Goal: Transaction & Acquisition: Purchase product/service

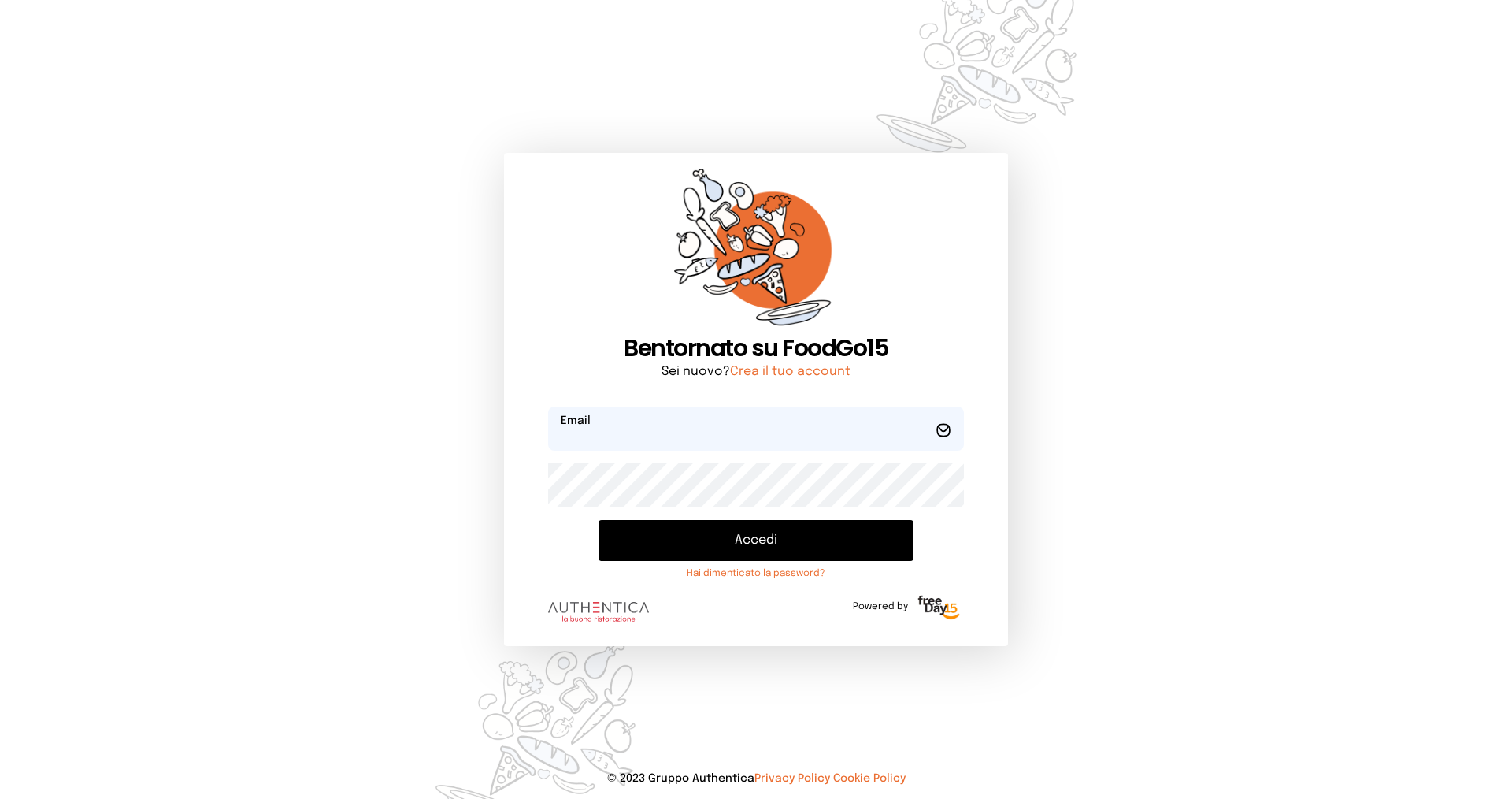
type input "**********"
click at [719, 542] on button "Accedi" at bounding box center [756, 541] width 315 height 41
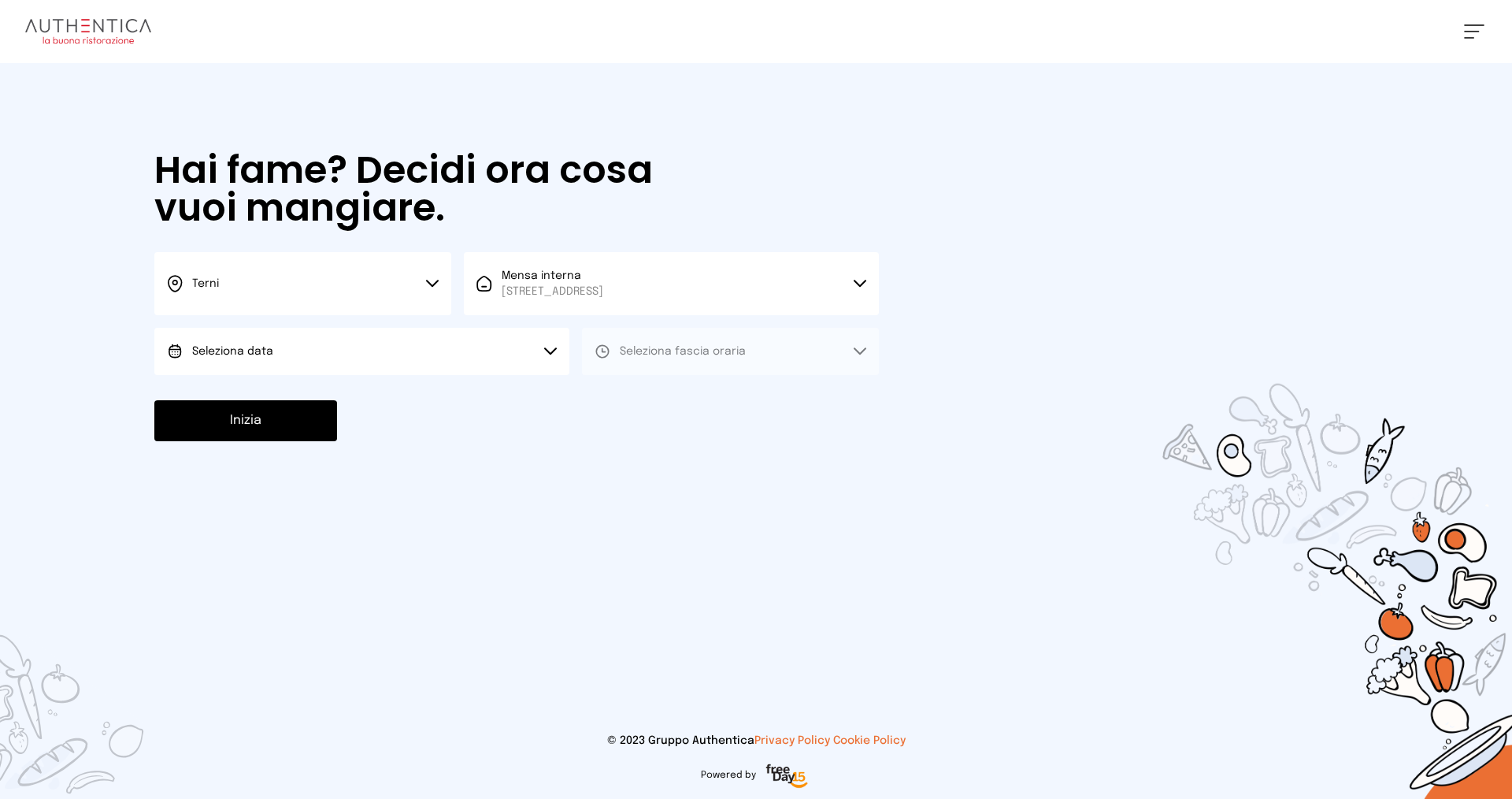
click at [294, 351] on button "Seleziona data" at bounding box center [362, 351] width 415 height 48
click at [269, 395] on span "[DATE], [DATE]" at bounding box center [231, 396] width 77 height 16
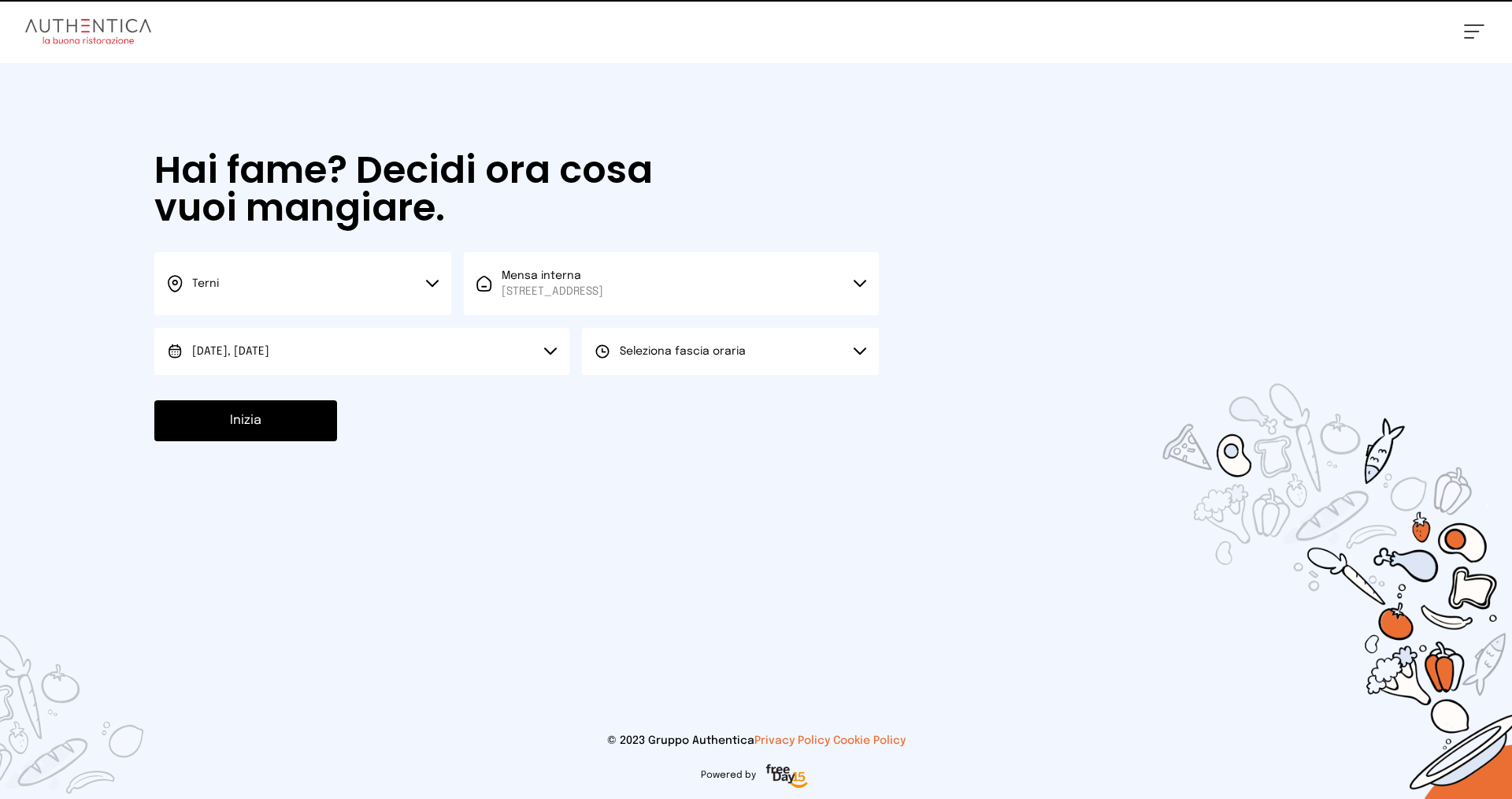
click at [686, 346] on span "Seleziona fascia oraria" at bounding box center [683, 351] width 126 height 11
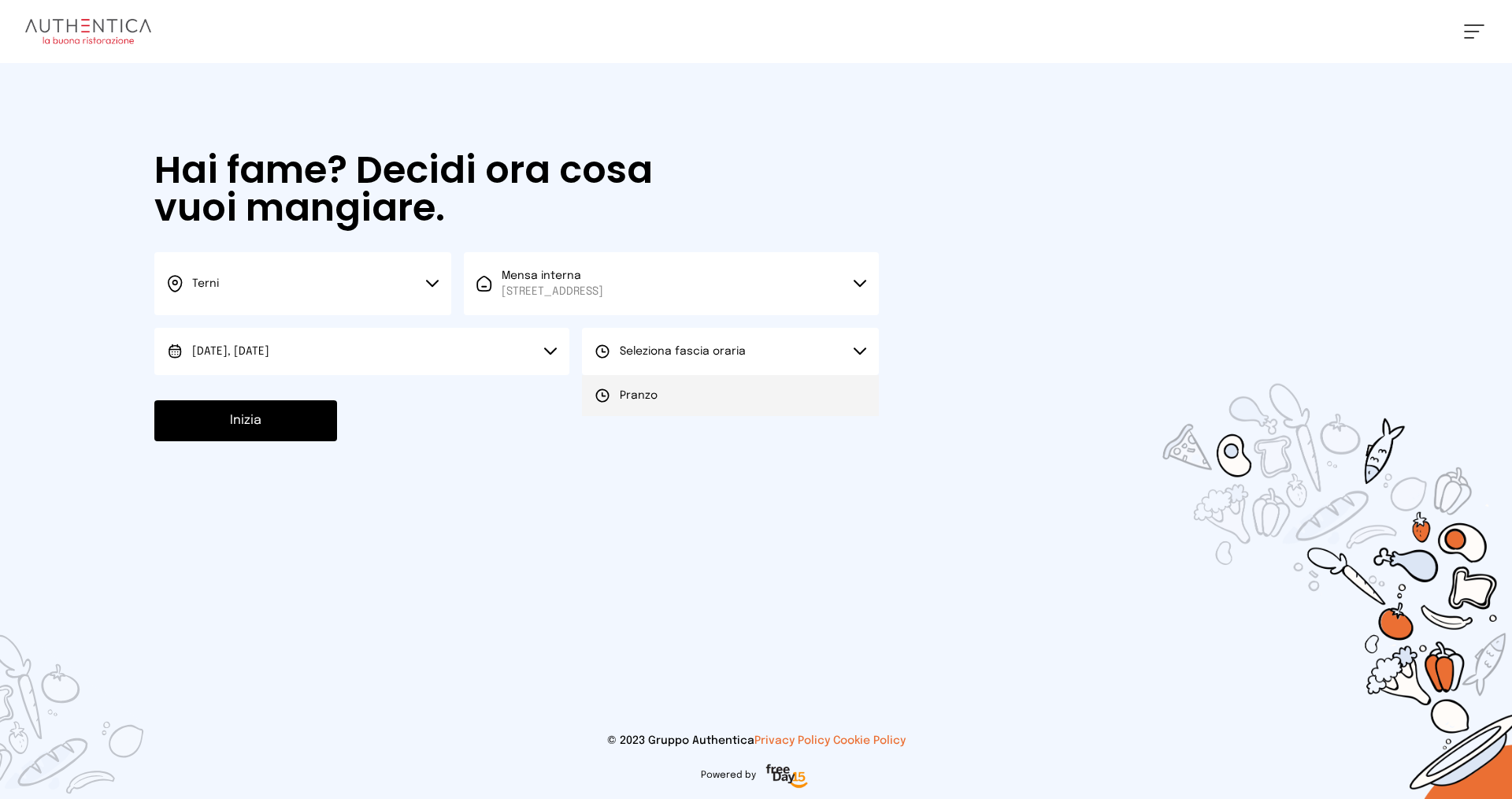
click at [654, 395] on span "Pranzo" at bounding box center [639, 396] width 38 height 16
click at [289, 431] on button "Inizia" at bounding box center [246, 421] width 183 height 41
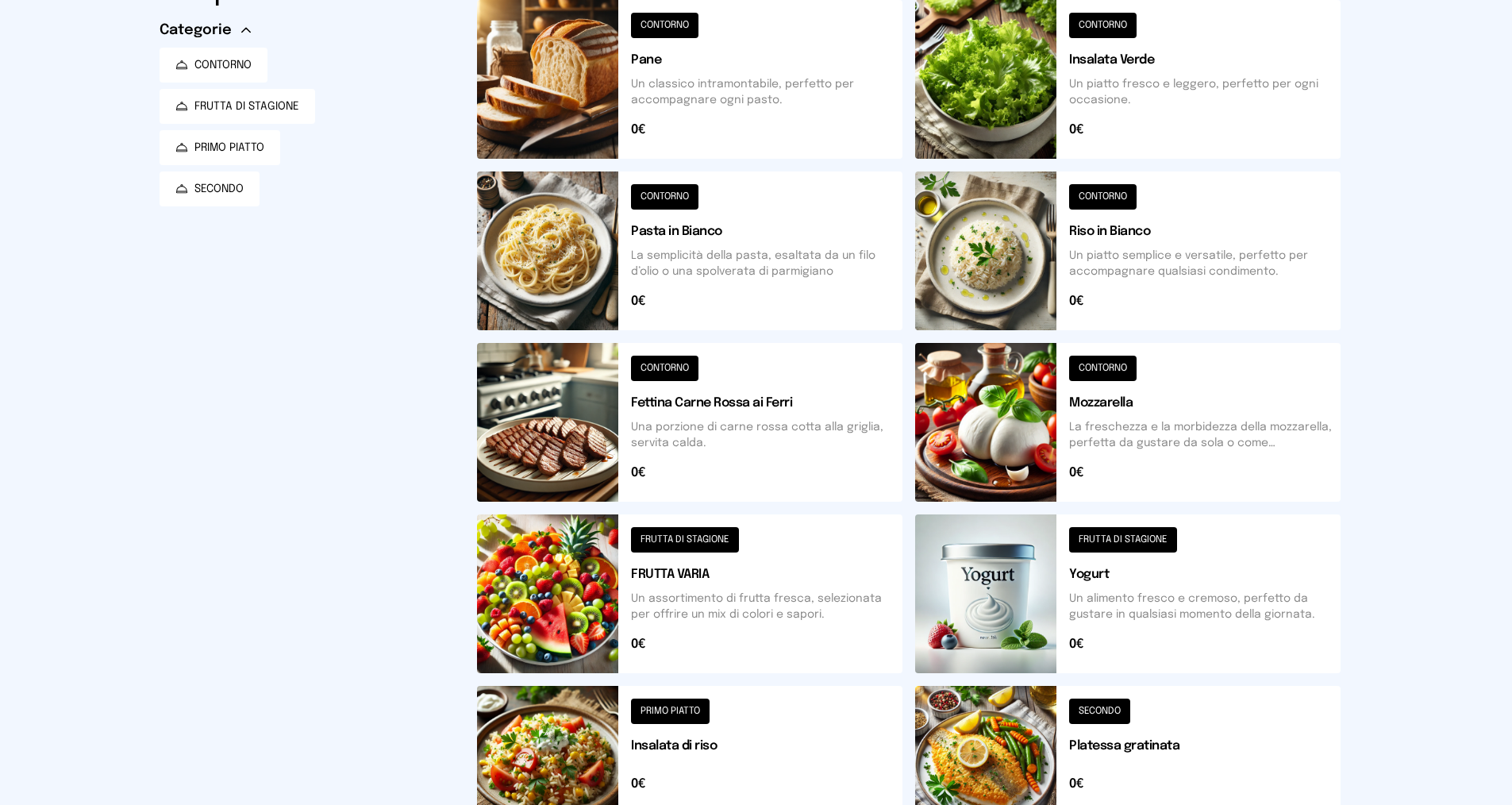
scroll to position [397, 0]
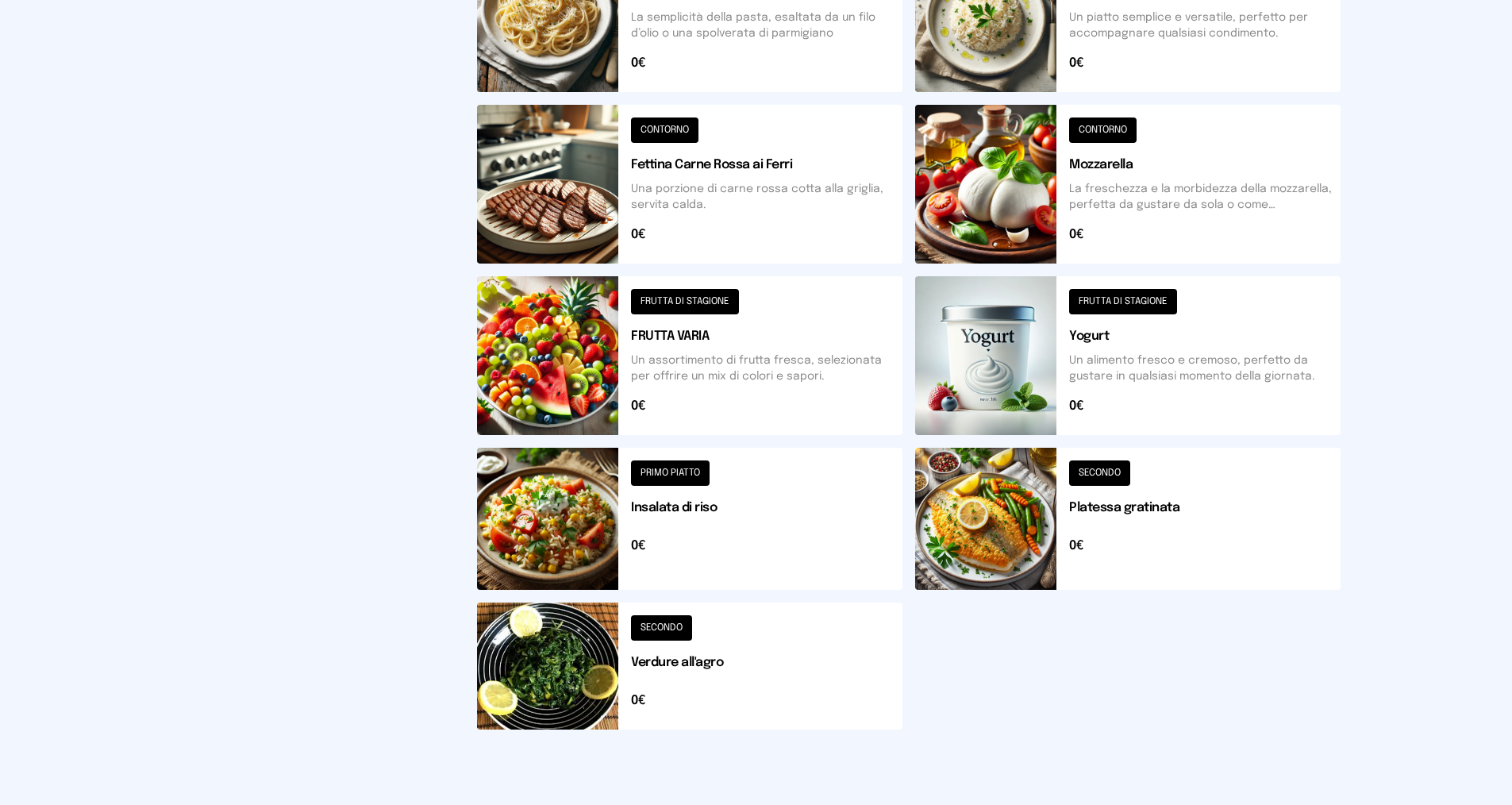
click at [1139, 505] on button at bounding box center [1128, 519] width 425 height 142
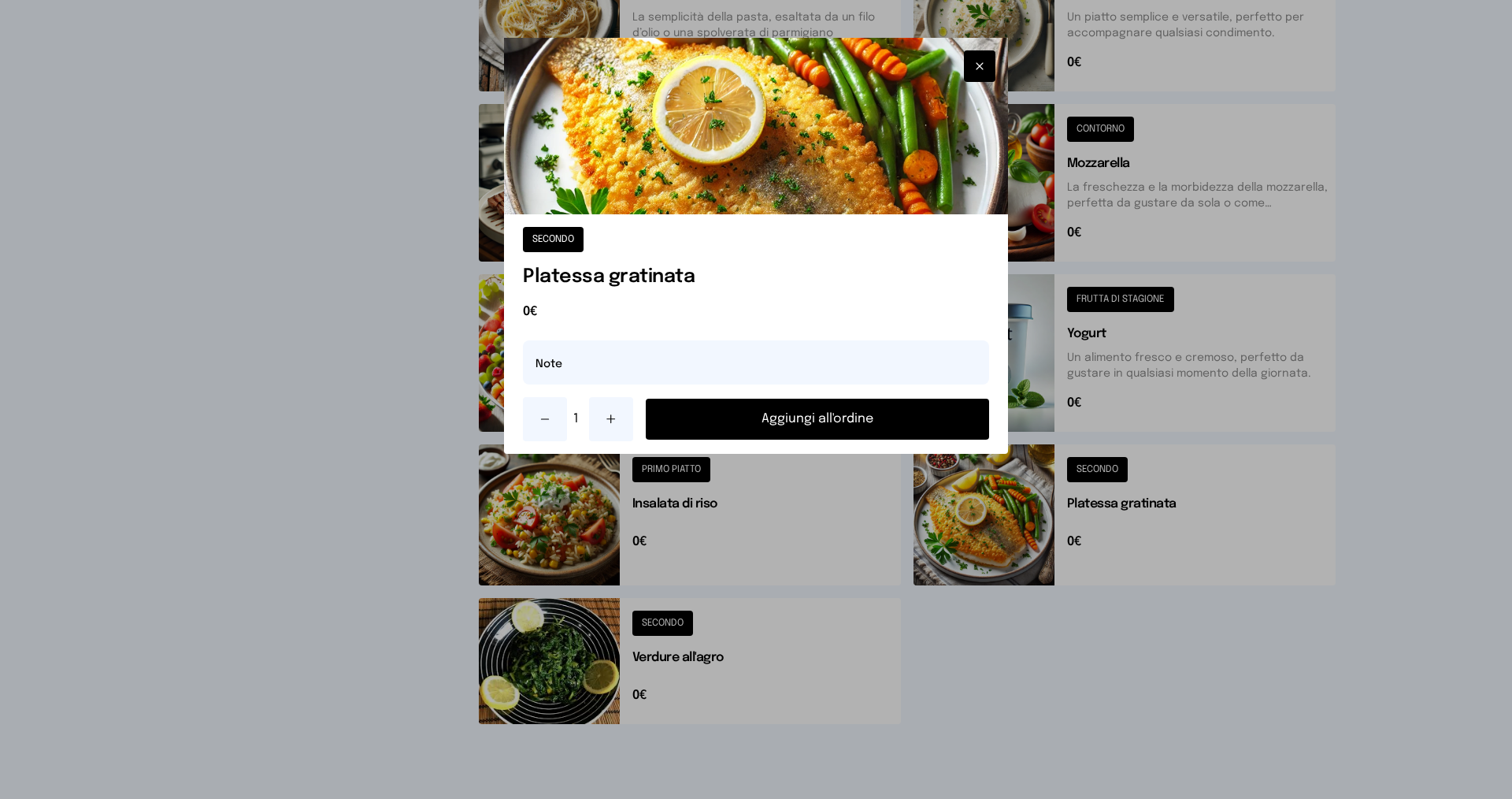
click at [817, 409] on button "Aggiungi all'ordine" at bounding box center [818, 419] width 344 height 41
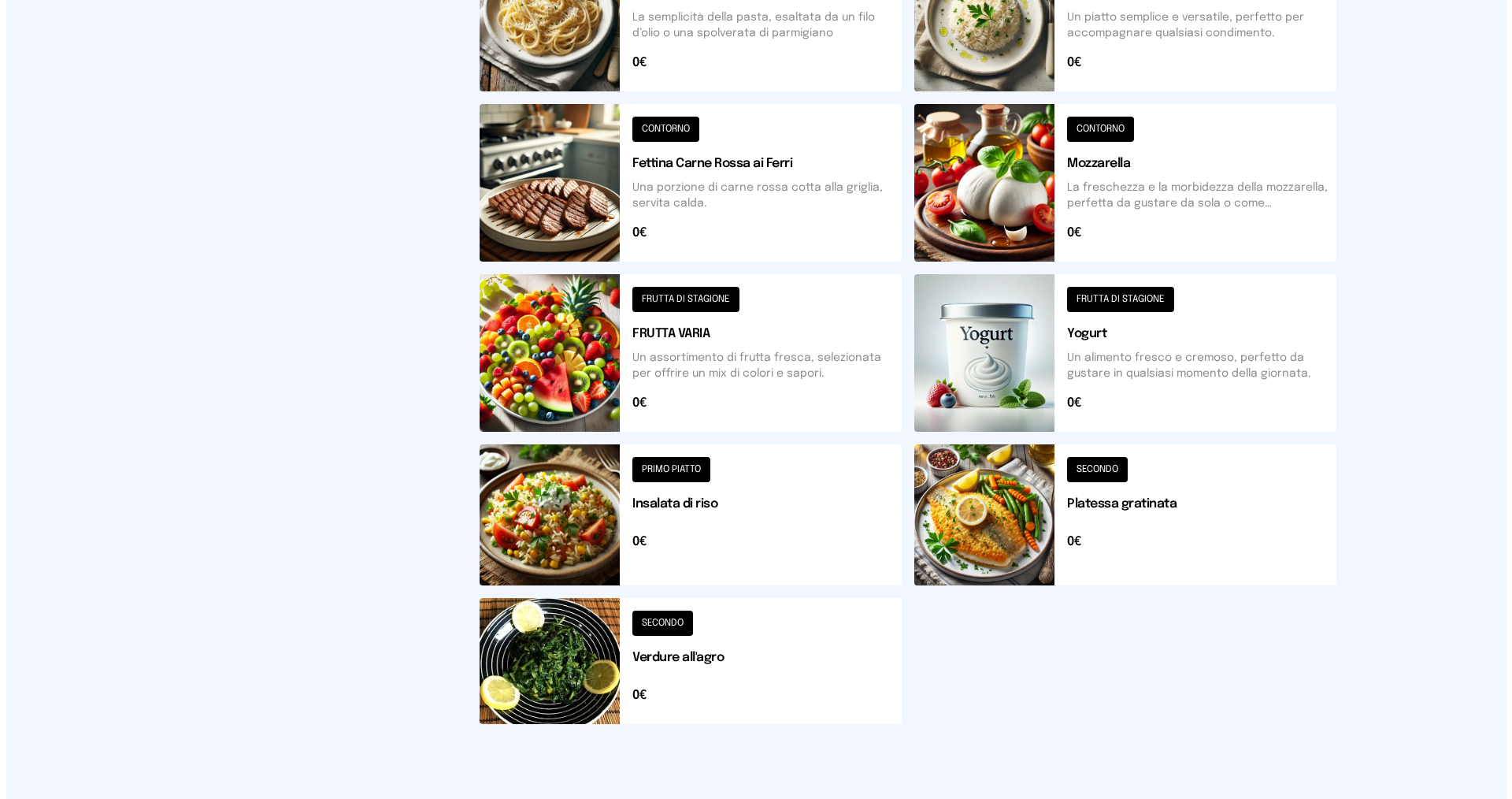
scroll to position [0, 0]
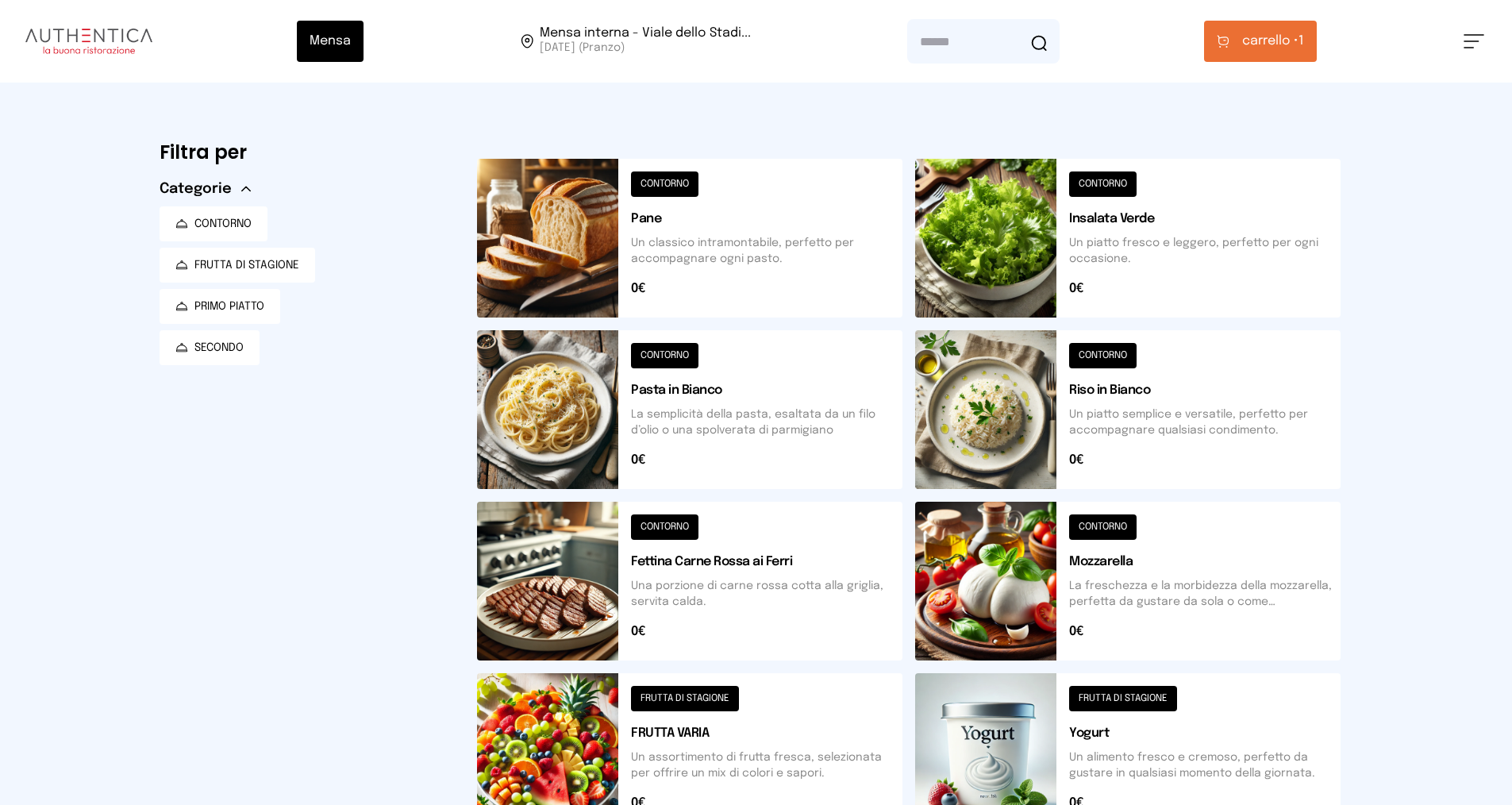
click at [1257, 42] on span "carrello •" at bounding box center [1270, 41] width 56 height 19
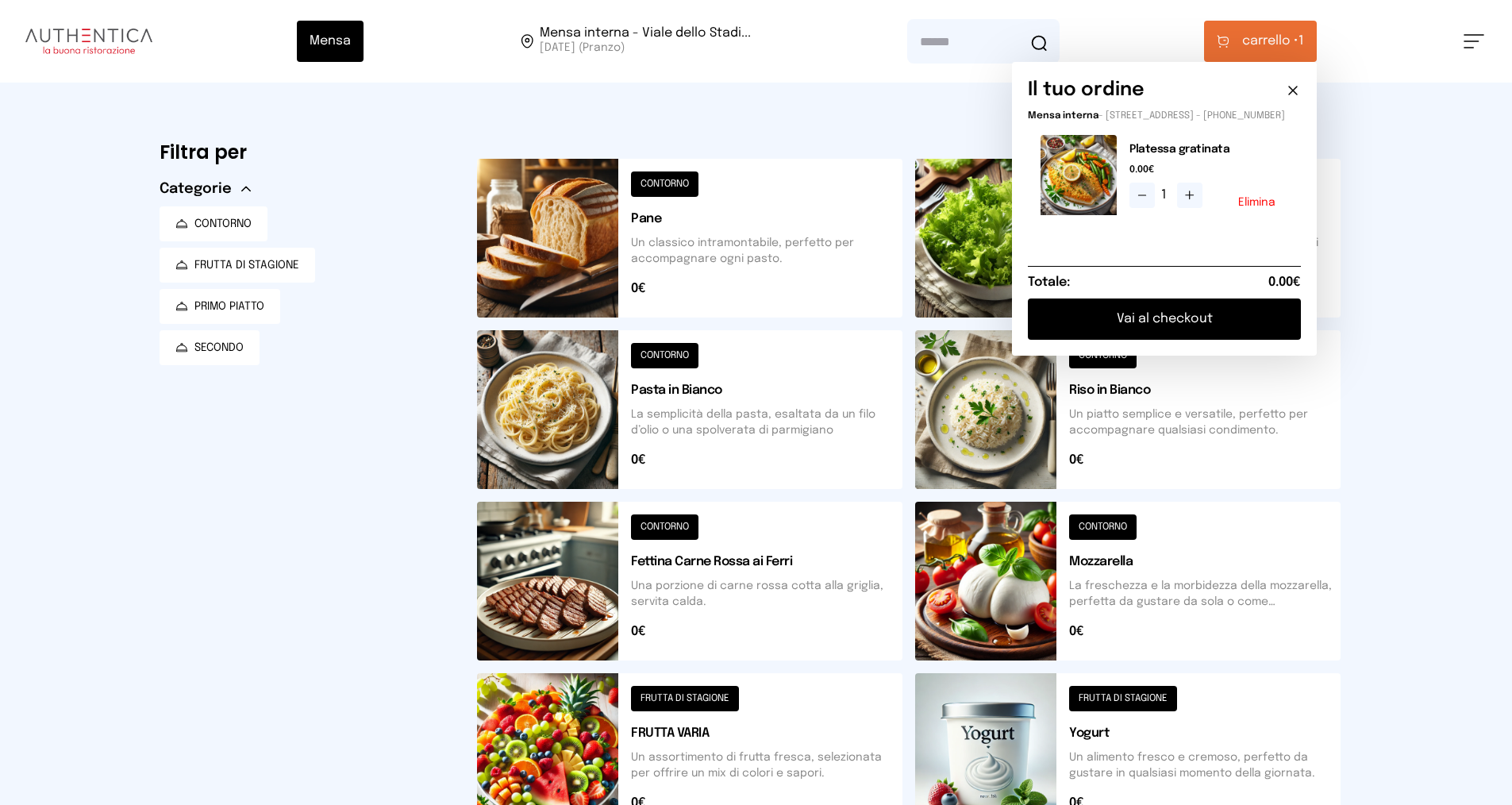
click at [1120, 324] on button "Vai al checkout" at bounding box center [1164, 319] width 273 height 42
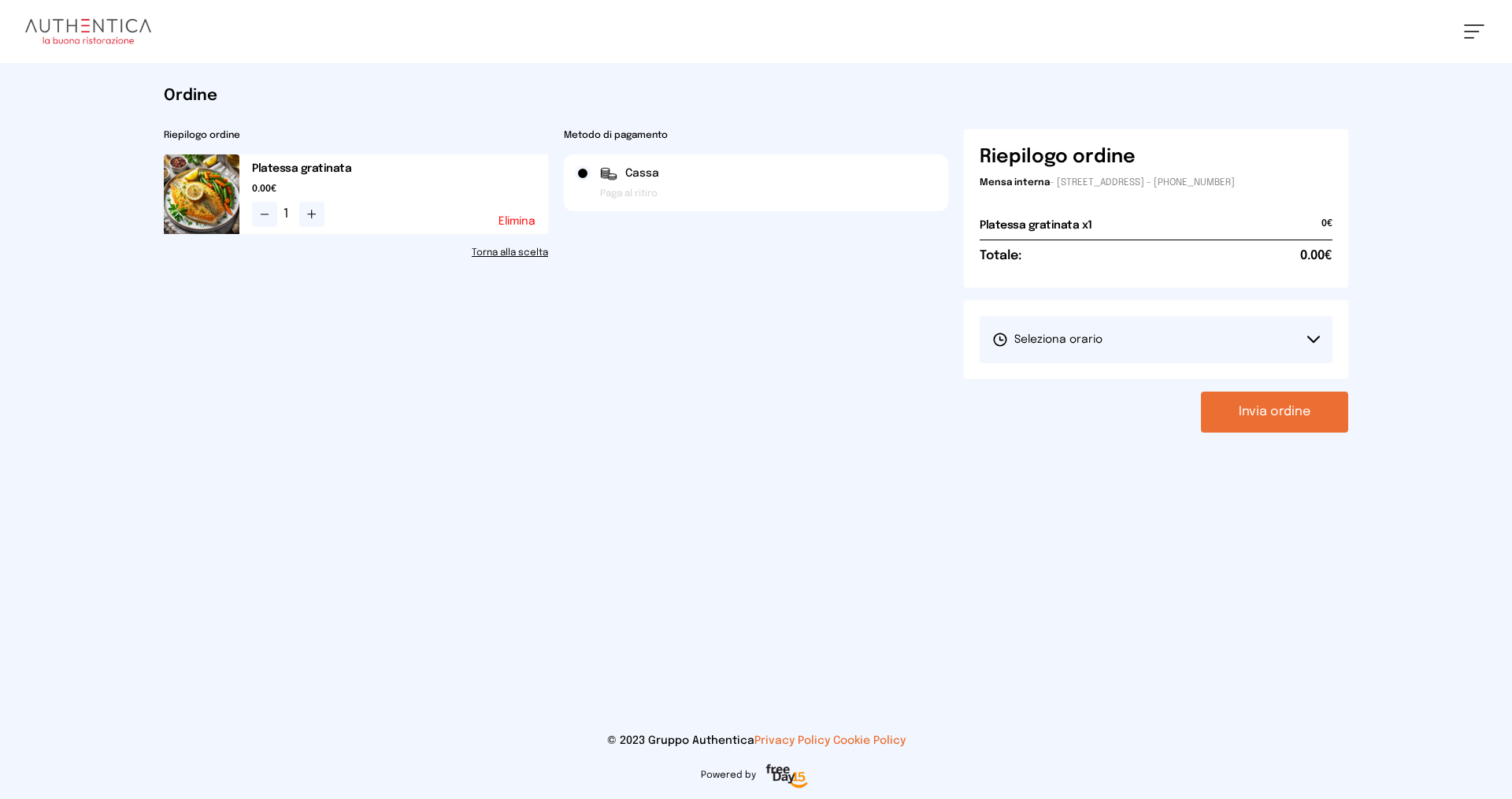
click at [1102, 337] on button "Seleziona orario" at bounding box center [1156, 339] width 353 height 48
drag, startPoint x: 1067, startPoint y: 376, endPoint x: 1092, endPoint y: 386, distance: 26.9
click at [1067, 377] on span "1° Turno (13:00 - 15:00)" at bounding box center [1051, 384] width 119 height 16
drag, startPoint x: 1258, startPoint y: 416, endPoint x: 1275, endPoint y: 412, distance: 17.5
click at [1259, 416] on button "Invia ordine" at bounding box center [1275, 412] width 148 height 41
